Goal: Task Accomplishment & Management: Manage account settings

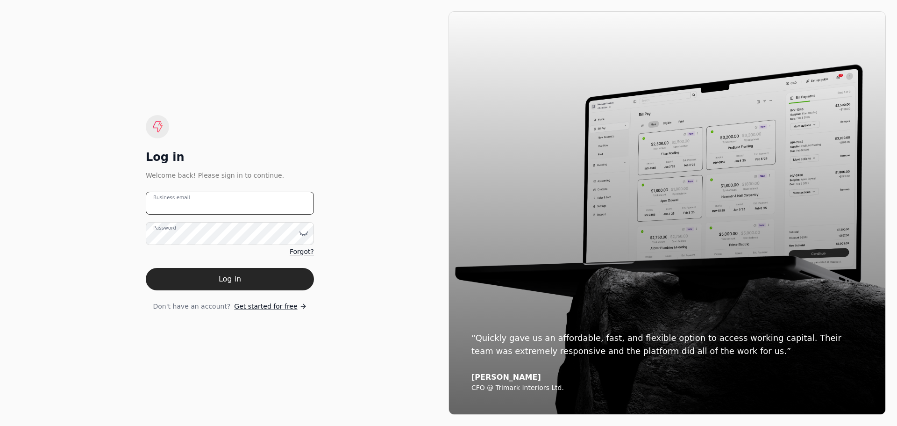
click at [244, 211] on email "Business email" at bounding box center [230, 203] width 168 height 23
type email "[EMAIL_ADDRESS][DOMAIN_NAME]"
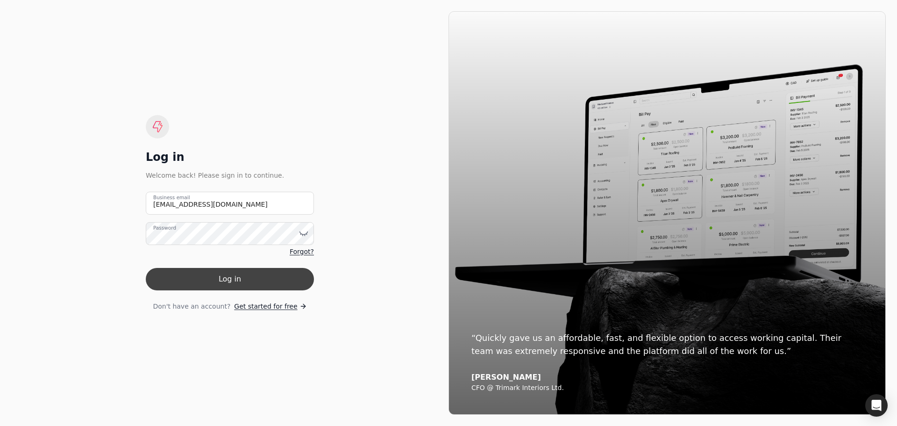
click at [230, 286] on button "Log in" at bounding box center [230, 279] width 168 height 22
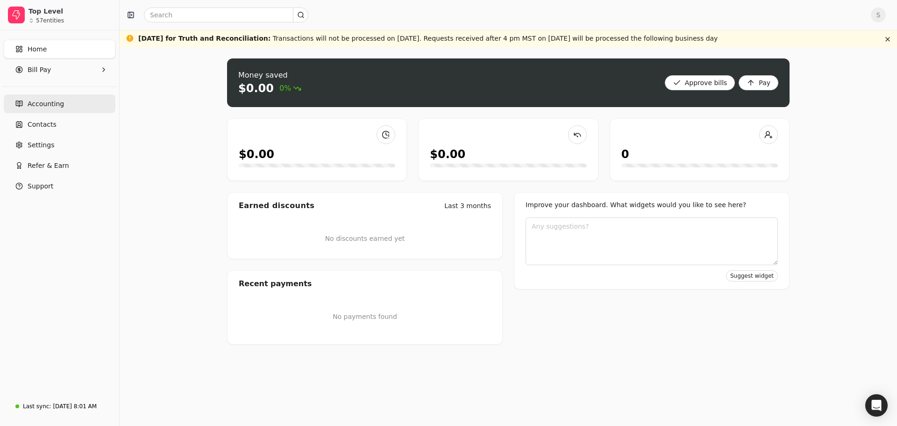
click at [27, 106] on link "Accounting" at bounding box center [60, 103] width 112 height 19
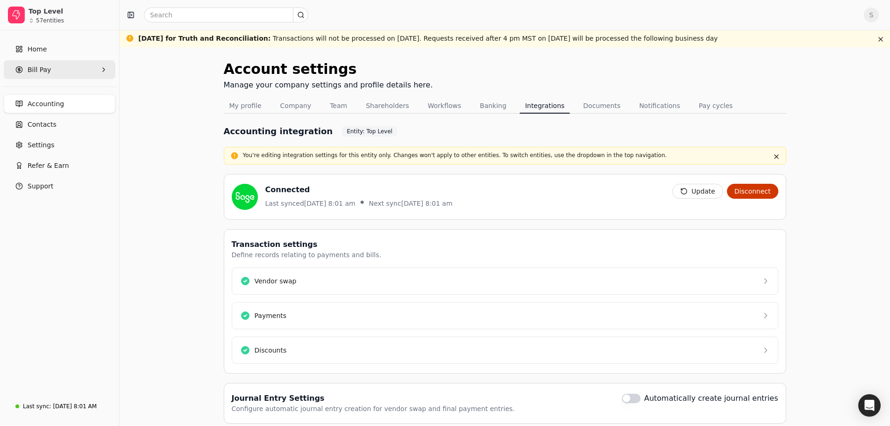
click at [54, 66] on Pay "Bill Pay" at bounding box center [60, 69] width 112 height 19
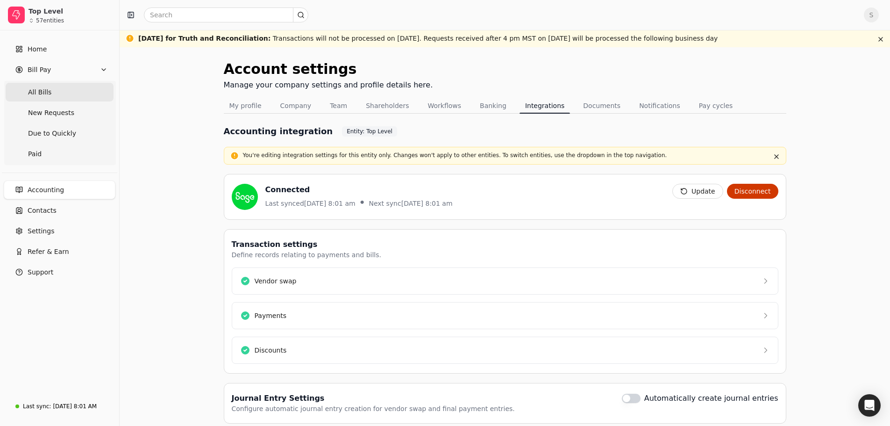
click at [33, 93] on span "All Bills" at bounding box center [39, 92] width 23 height 10
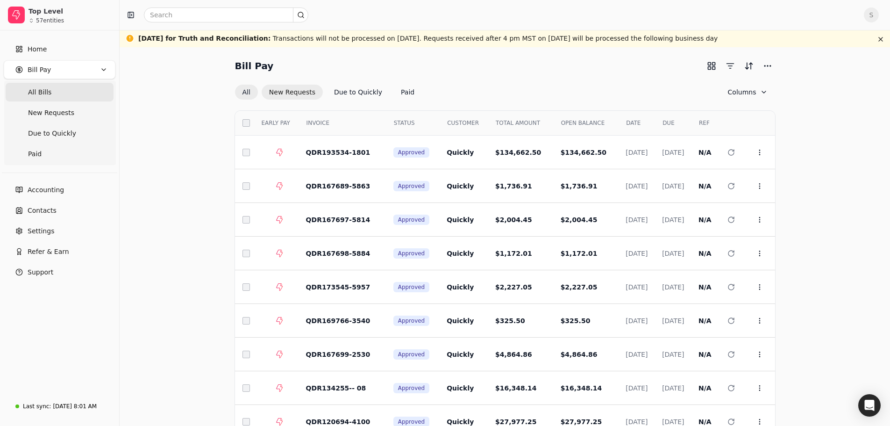
click at [299, 91] on button "New Requests" at bounding box center [292, 92] width 61 height 15
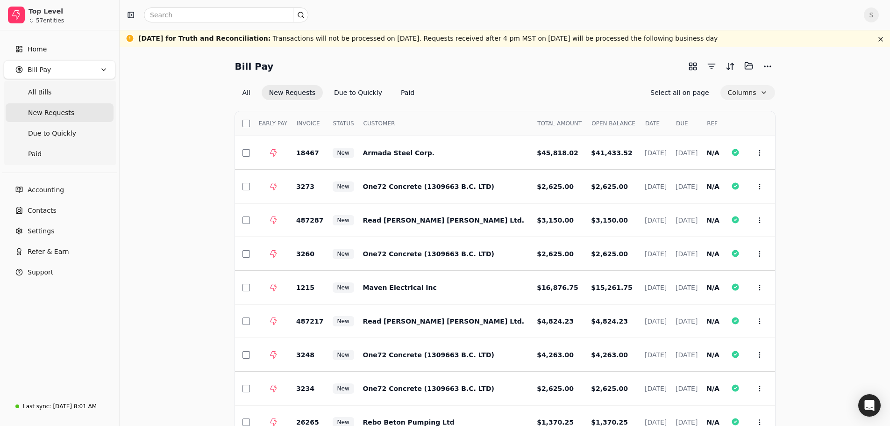
click at [755, 89] on button "Columns" at bounding box center [748, 92] width 55 height 15
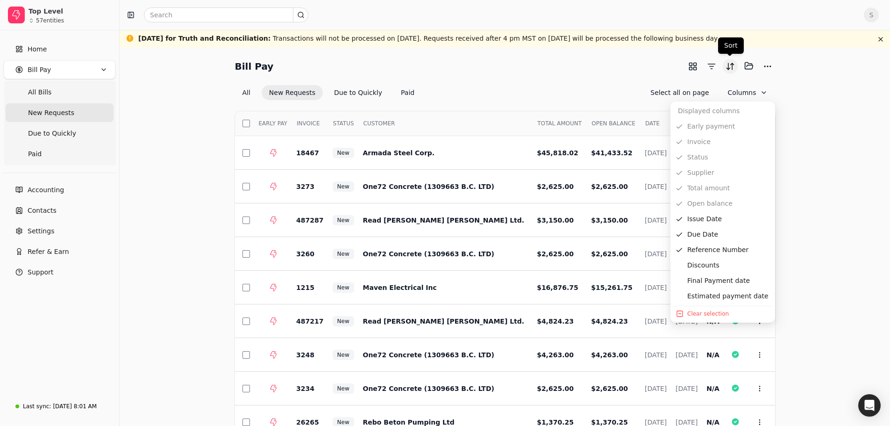
click at [730, 65] on button "Sort" at bounding box center [730, 66] width 15 height 15
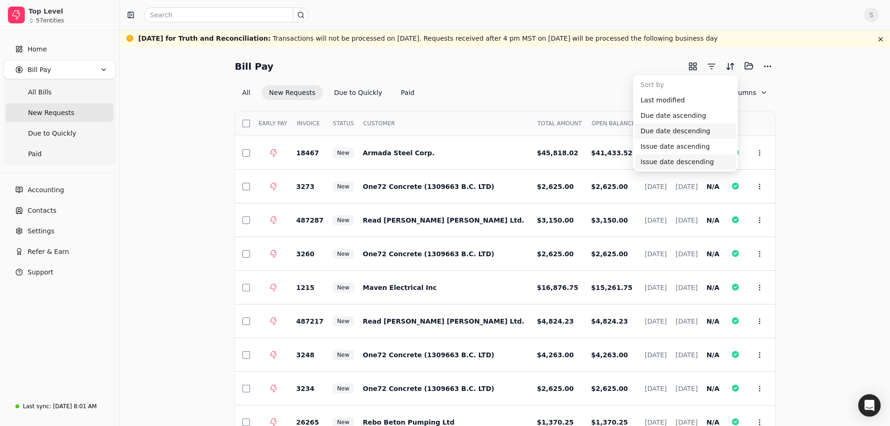
click at [666, 162] on div "Issue date descending" at bounding box center [685, 161] width 101 height 15
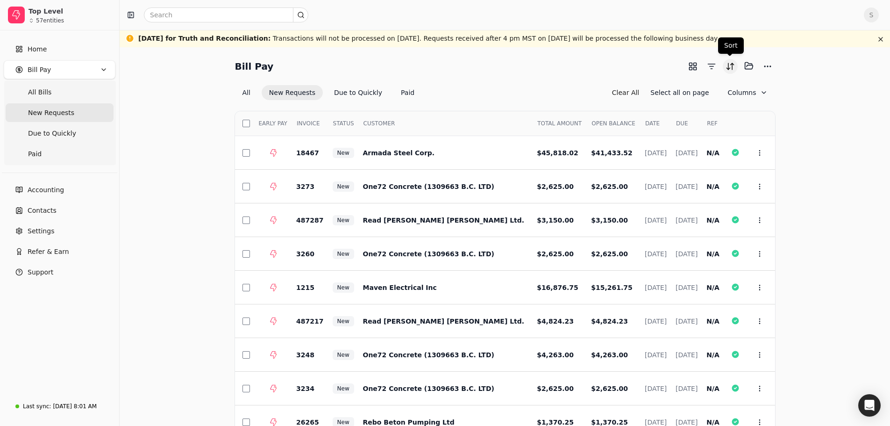
click at [733, 66] on button "Sort" at bounding box center [730, 66] width 15 height 15
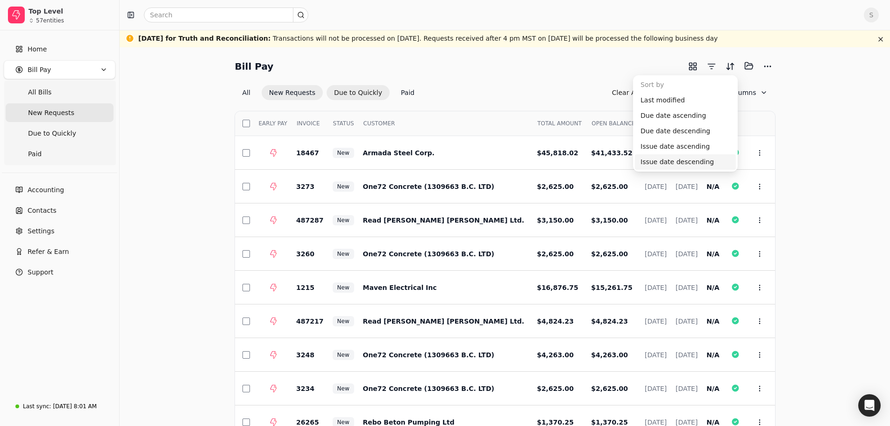
click at [344, 95] on button "Due to Quickly" at bounding box center [358, 92] width 63 height 15
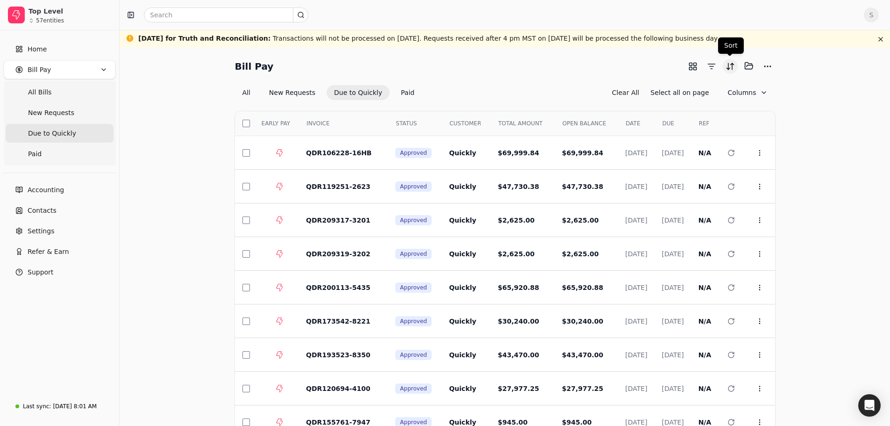
click at [735, 68] on button "Sort" at bounding box center [730, 66] width 15 height 15
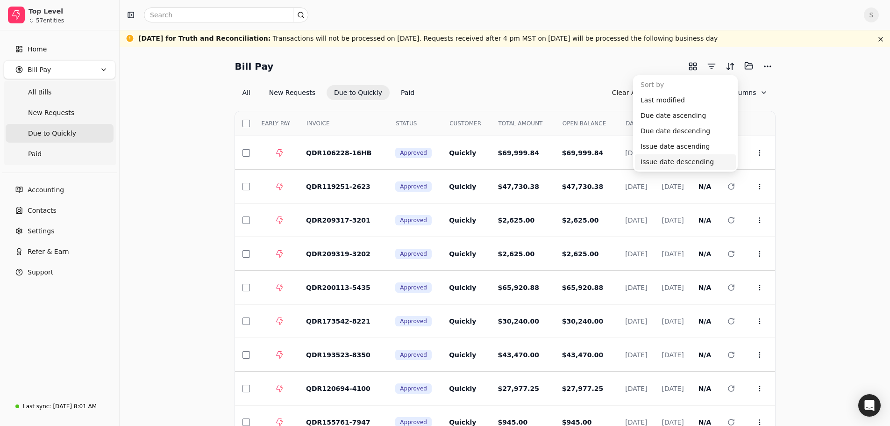
click at [672, 162] on div "Issue date descending" at bounding box center [685, 161] width 101 height 15
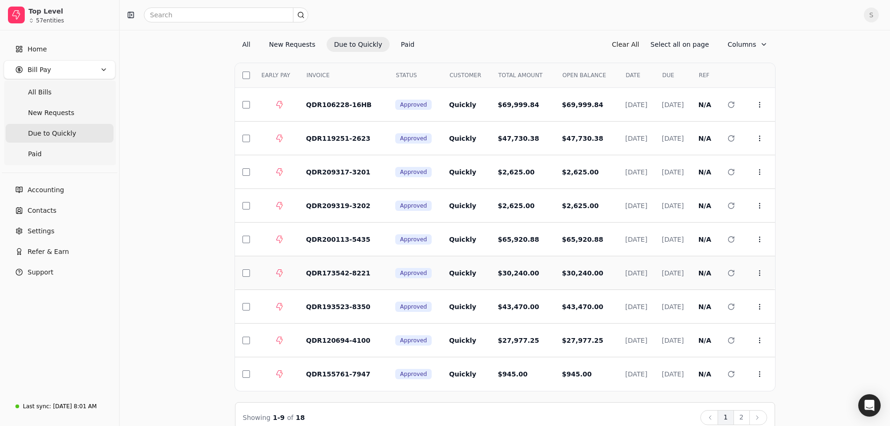
scroll to position [65, 0]
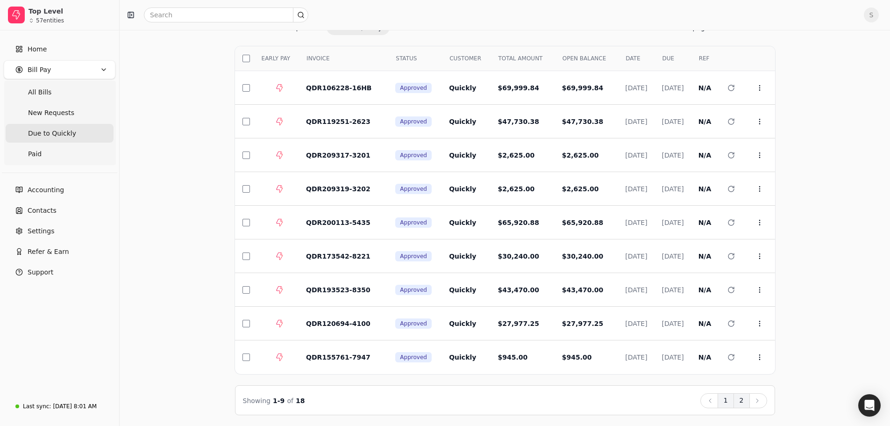
click at [741, 401] on button "2" at bounding box center [742, 400] width 16 height 15
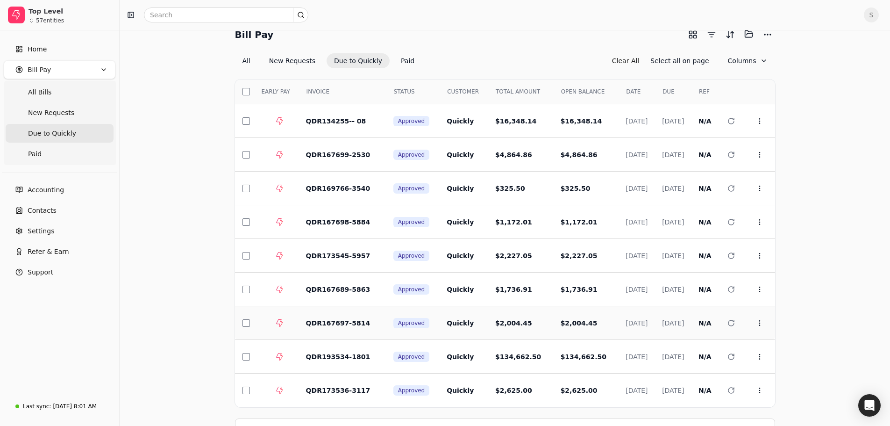
scroll to position [0, 0]
